Goal: Information Seeking & Learning: Learn about a topic

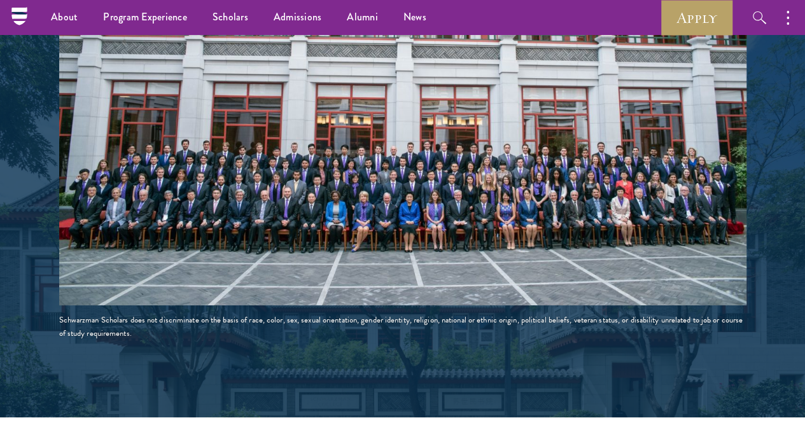
scroll to position [2223, 0]
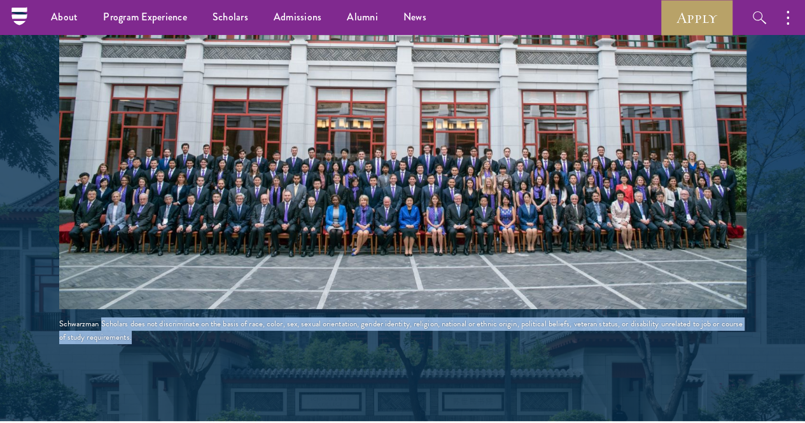
drag, startPoint x: 88, startPoint y: 251, endPoint x: 153, endPoint y: 249, distance: 64.3
click at [167, 318] on div "Schwarzman Scholars does not discriminate on the basis of race, color, sex, sex…" at bounding box center [402, 331] width 687 height 27
drag, startPoint x: 185, startPoint y: 251, endPoint x: 104, endPoint y: 237, distance: 82.1
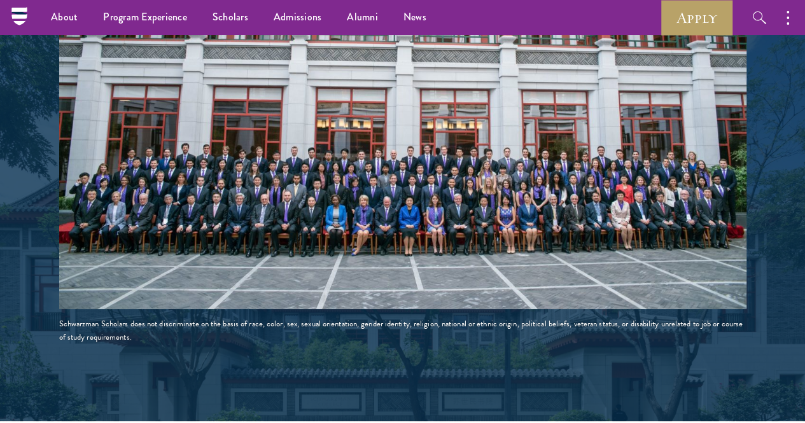
click at [174, 318] on div "Schwarzman Scholars does not discriminate on the basis of race, color, sex, sex…" at bounding box center [402, 331] width 687 height 27
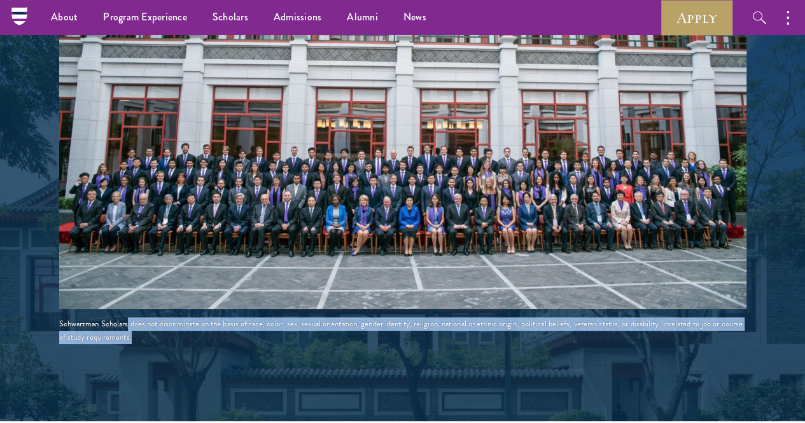
drag, startPoint x: 181, startPoint y: 253, endPoint x: 105, endPoint y: 249, distance: 75.8
copy section "does not discriminate on the basis of race, color, sex, sexual orientation, gen…"
click at [185, 318] on div "Schwarzman Scholars does not discriminate on the basis of race, color, sex, sex…" at bounding box center [402, 331] width 687 height 27
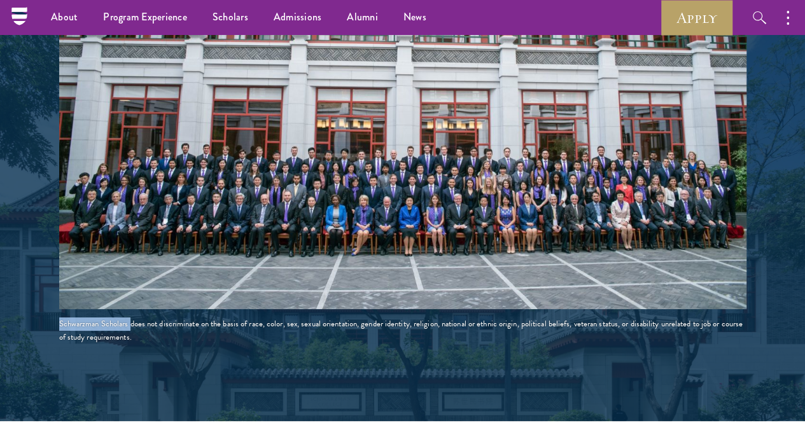
drag, startPoint x: 184, startPoint y: 252, endPoint x: 108, endPoint y: 243, distance: 76.9
click at [108, 243] on div "Schwarzman Scholars brings together a diverse cohort of young leaders from all …" at bounding box center [402, 75] width 687 height 539
copy div "Schwarzman Scholars"
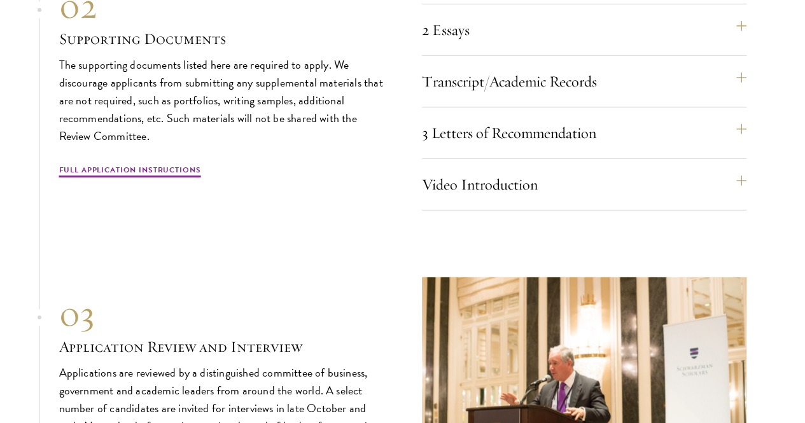
scroll to position [4275, 0]
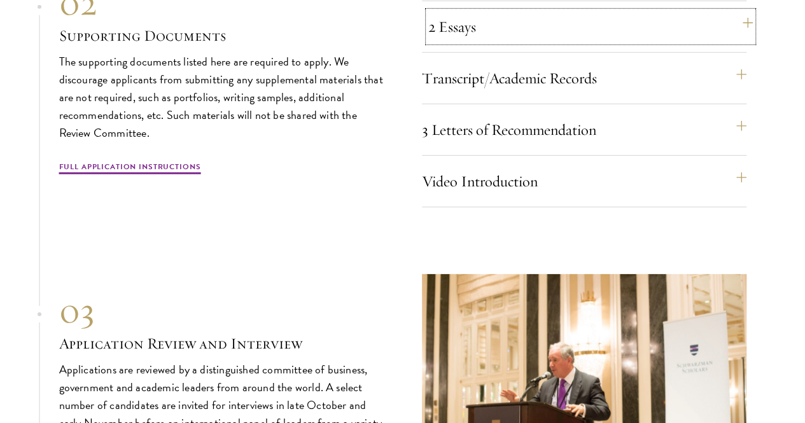
click at [636, 42] on button "2 Essays" at bounding box center [590, 26] width 325 height 31
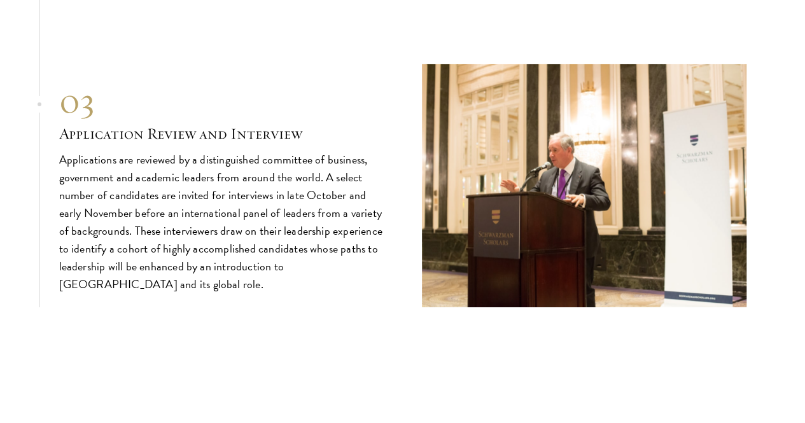
scroll to position [4685, 0]
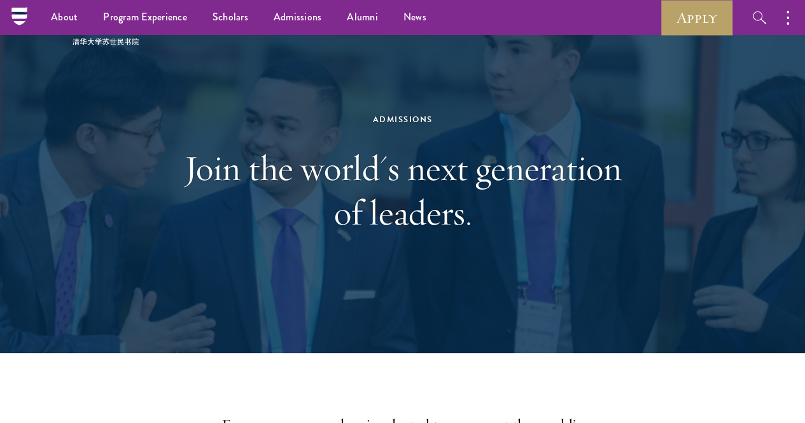
scroll to position [0, 0]
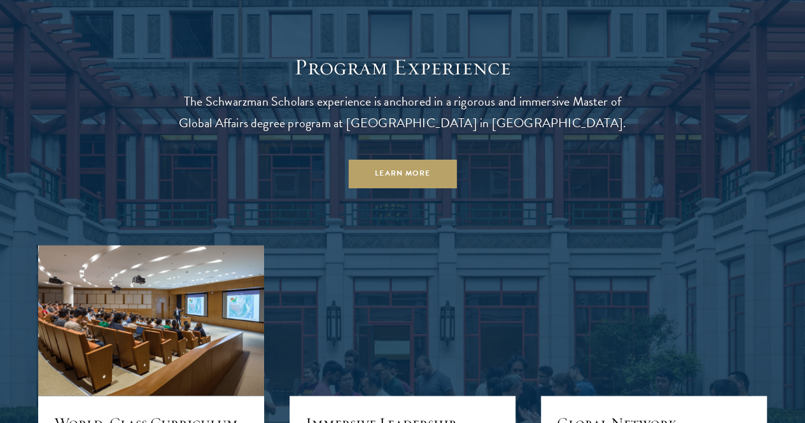
scroll to position [1005, 0]
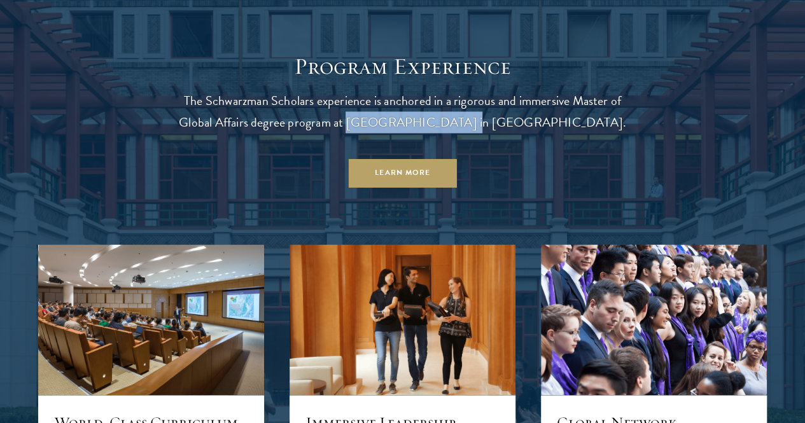
drag, startPoint x: 443, startPoint y: 185, endPoint x: 549, endPoint y: 187, distance: 106.3
click at [549, 133] on p "The Schwarzman Scholars experience is anchored in a rigorous and immersive Mast…" at bounding box center [403, 111] width 458 height 43
copy p "Tsinghua University"
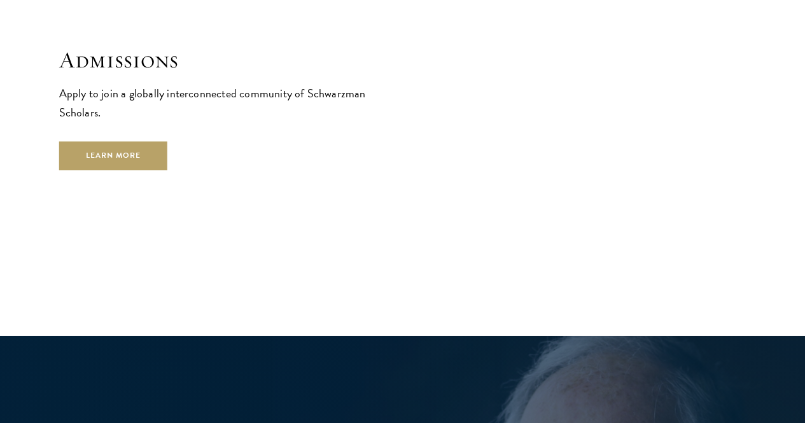
scroll to position [2043, 0]
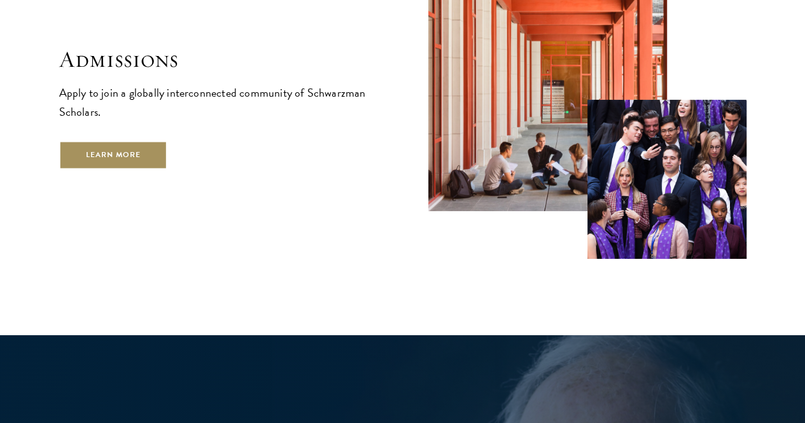
click at [168, 169] on link "Learn More" at bounding box center [113, 155] width 109 height 29
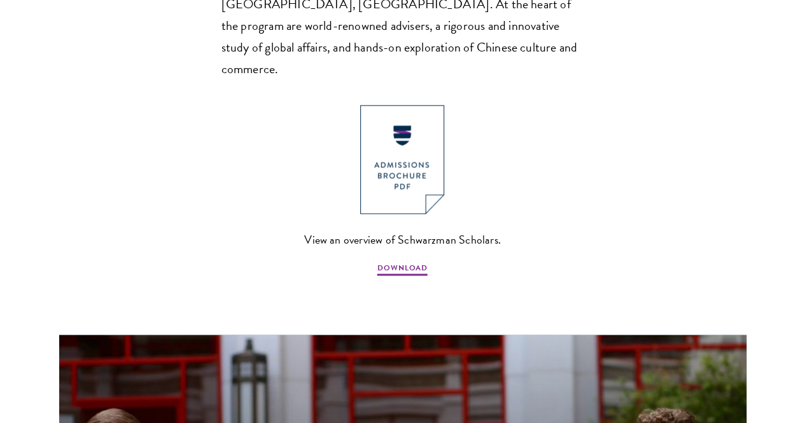
scroll to position [937, 0]
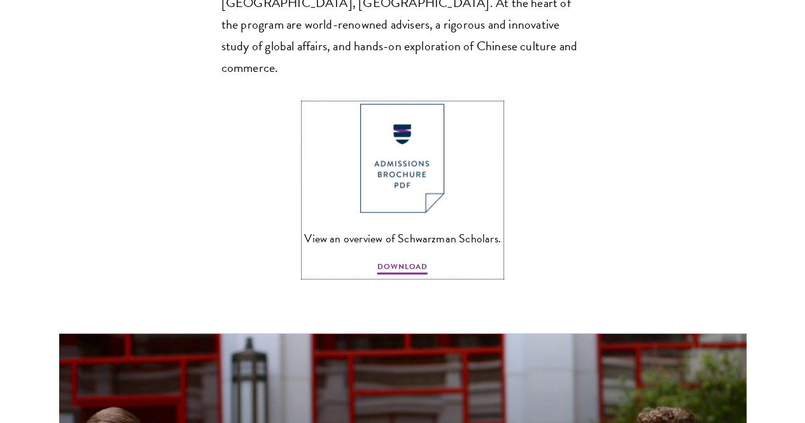
click at [400, 153] on img at bounding box center [402, 158] width 84 height 109
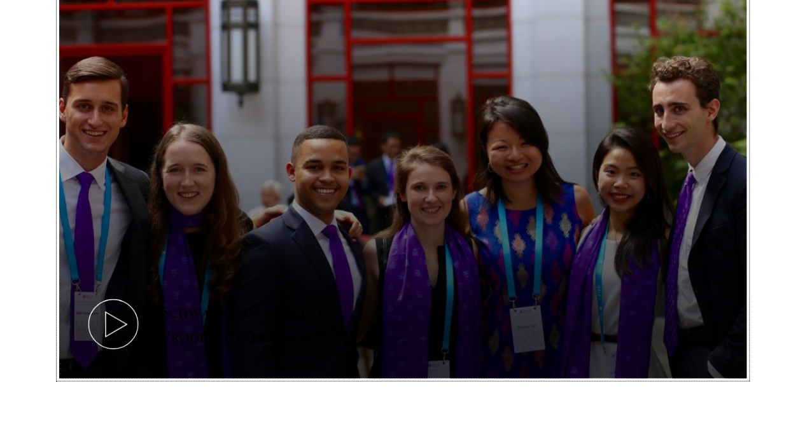
click at [142, 296] on icon at bounding box center [113, 324] width 57 height 57
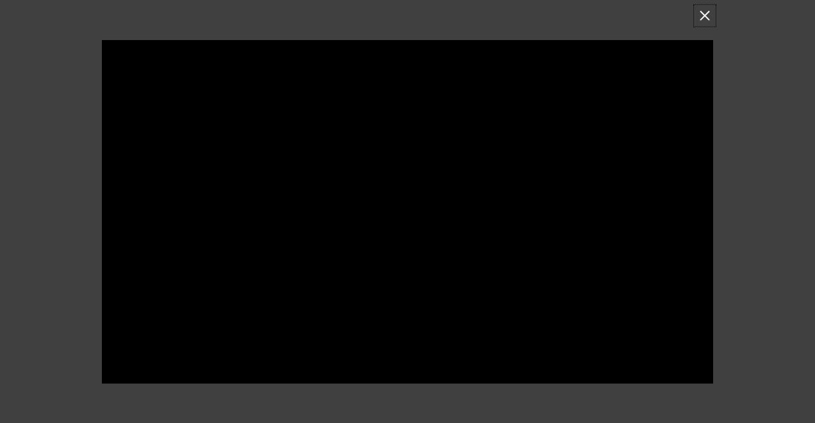
click at [702, 18] on button at bounding box center [704, 15] width 17 height 17
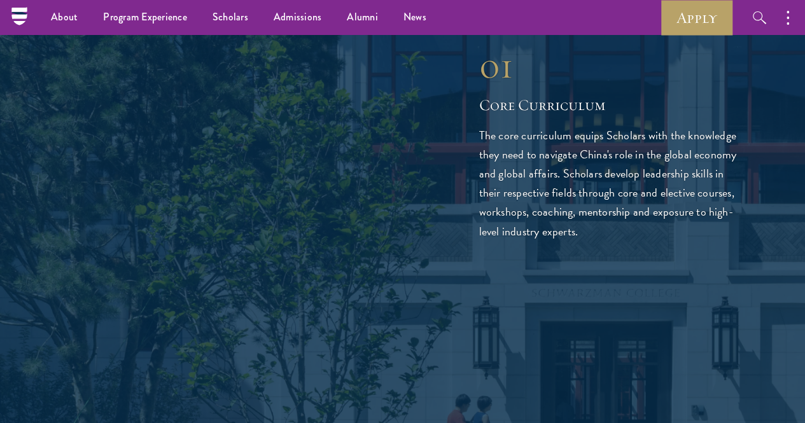
scroll to position [1929, 0]
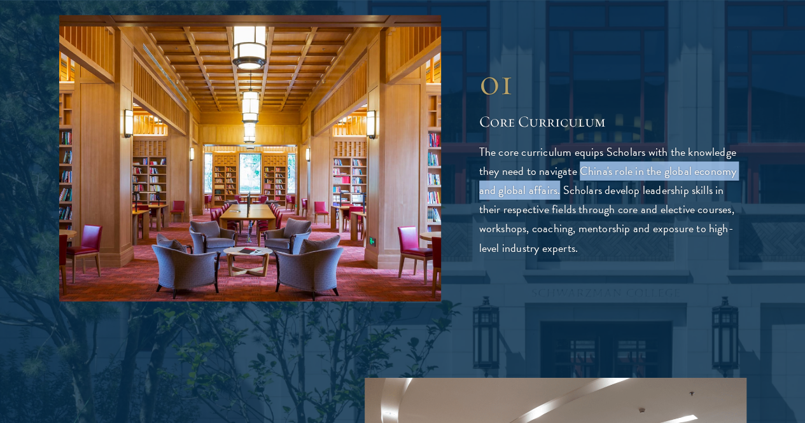
drag, startPoint x: 639, startPoint y: 88, endPoint x: 674, endPoint y: 116, distance: 45.2
click at [674, 143] on p "The core curriculum equips Scholars with the knowledge they need to navigate Ch…" at bounding box center [612, 200] width 267 height 115
copy p "China's role in the global economy and global affairs."
click at [671, 143] on p "The core curriculum equips Scholars with the knowledge they need to navigate Ch…" at bounding box center [612, 200] width 267 height 115
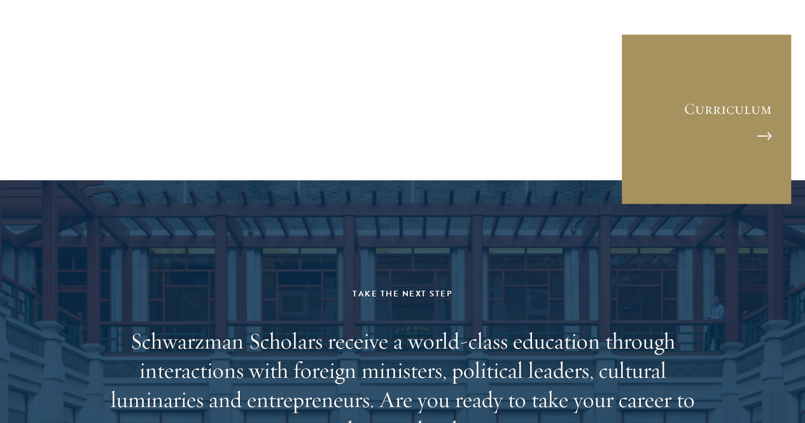
scroll to position [6133, 0]
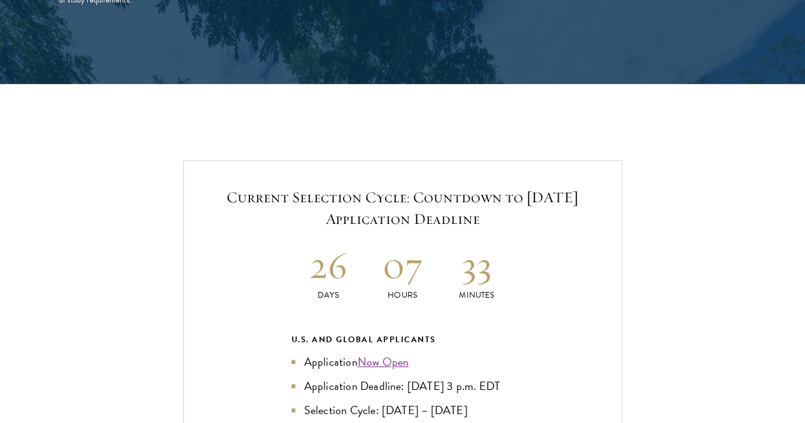
scroll to position [2805, 0]
